Goal: Complete application form

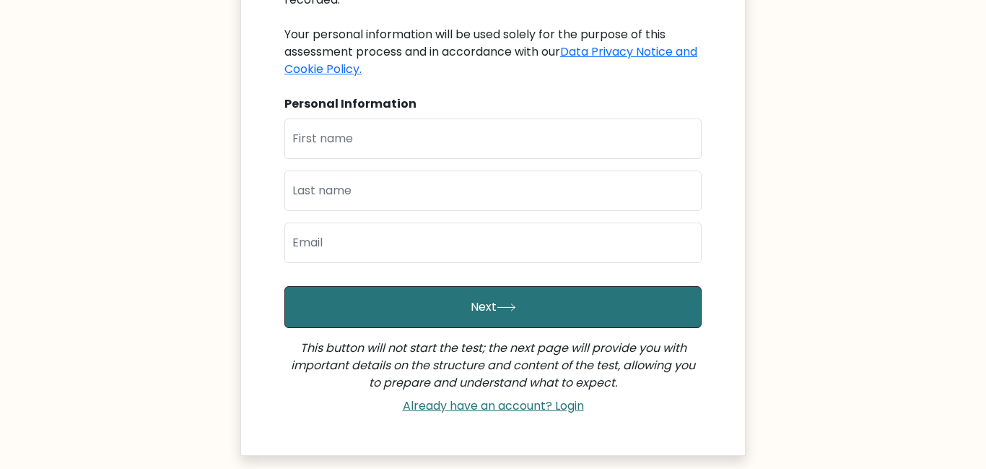
scroll to position [251, 0]
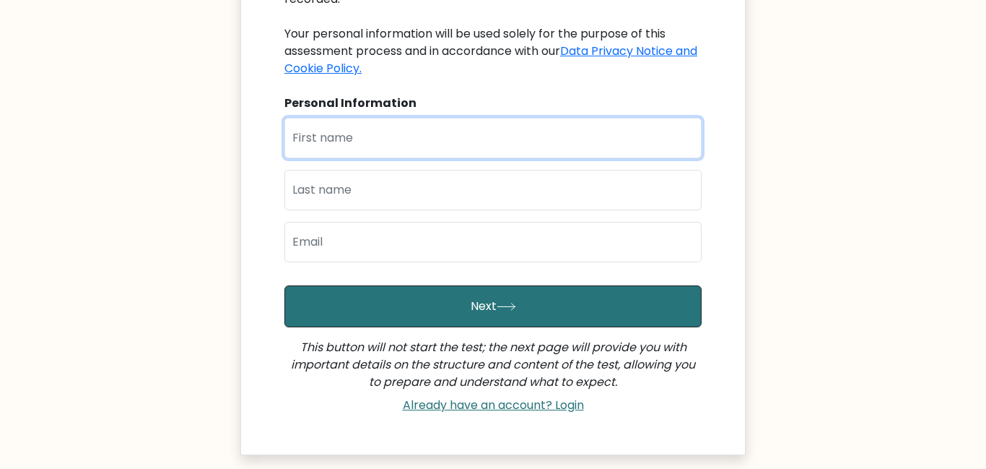
click at [424, 121] on input "text" at bounding box center [493, 138] width 417 height 40
type input "Steffi Rose Martina"
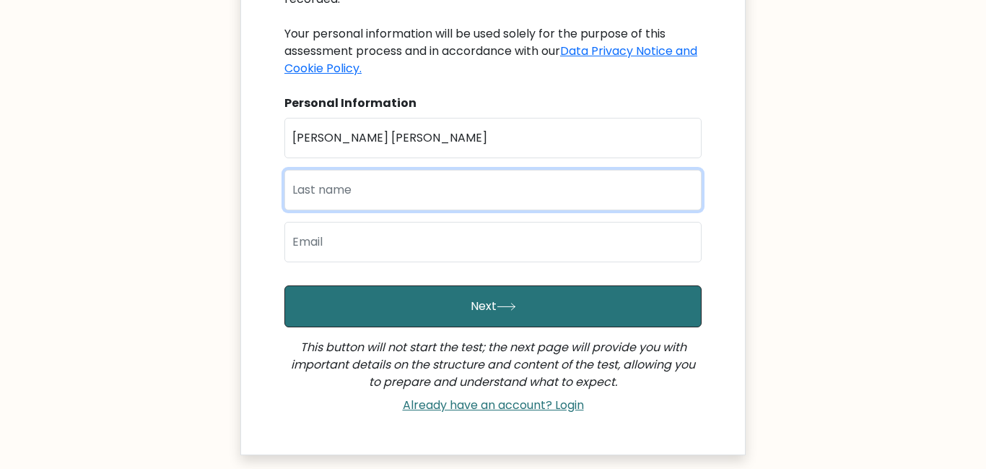
type input "Moles"
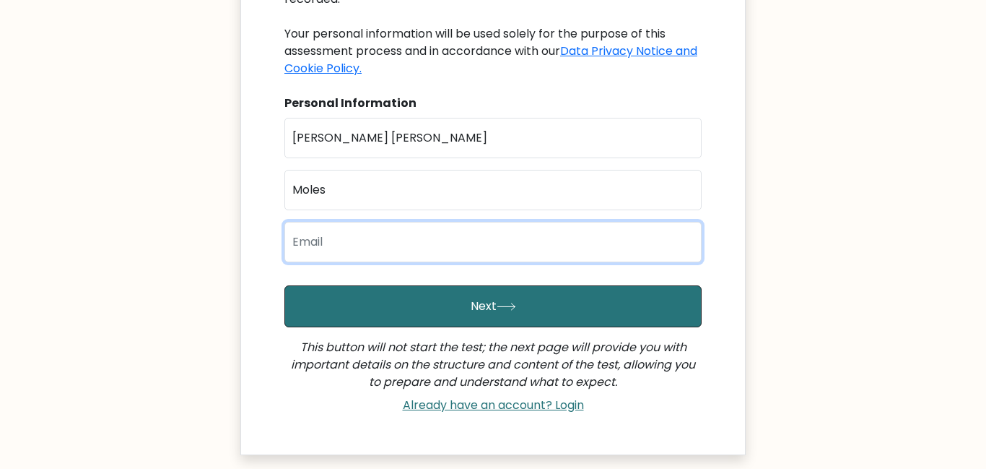
type input "martinamoles.va@gmail.com"
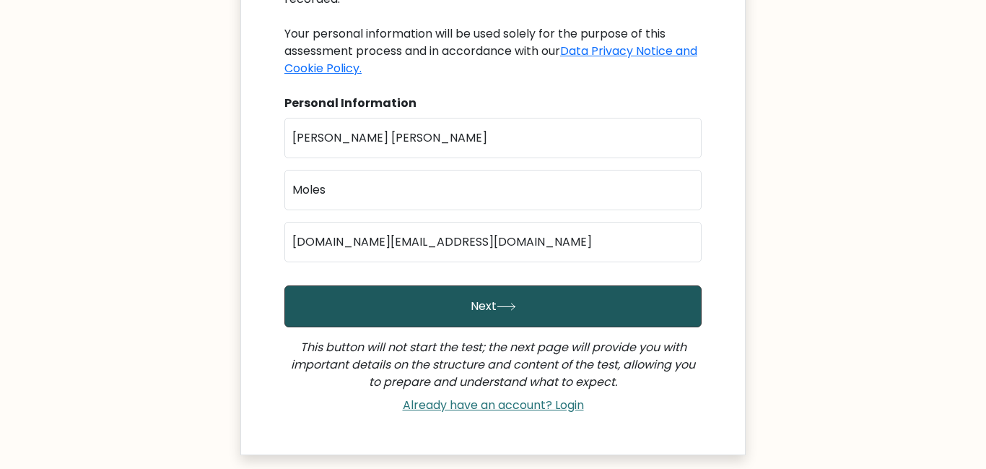
click at [509, 299] on button "Next" at bounding box center [493, 306] width 417 height 42
